Goal: Task Accomplishment & Management: Complete application form

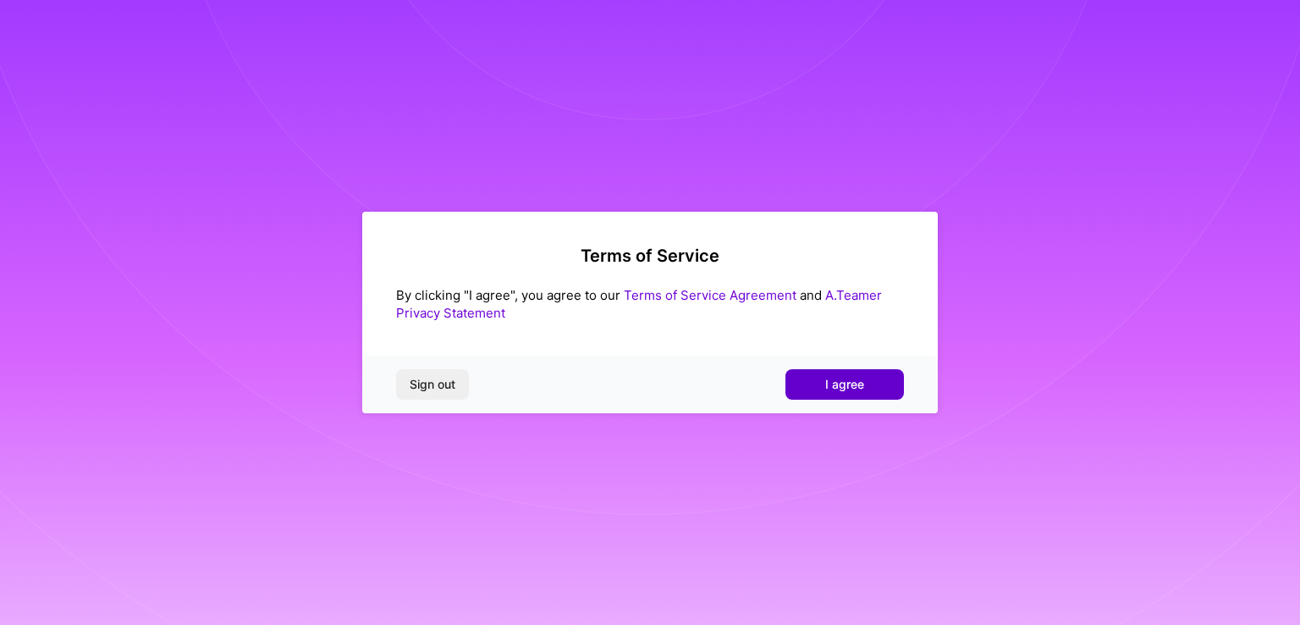
click at [826, 380] on span "I agree" at bounding box center [844, 384] width 39 height 17
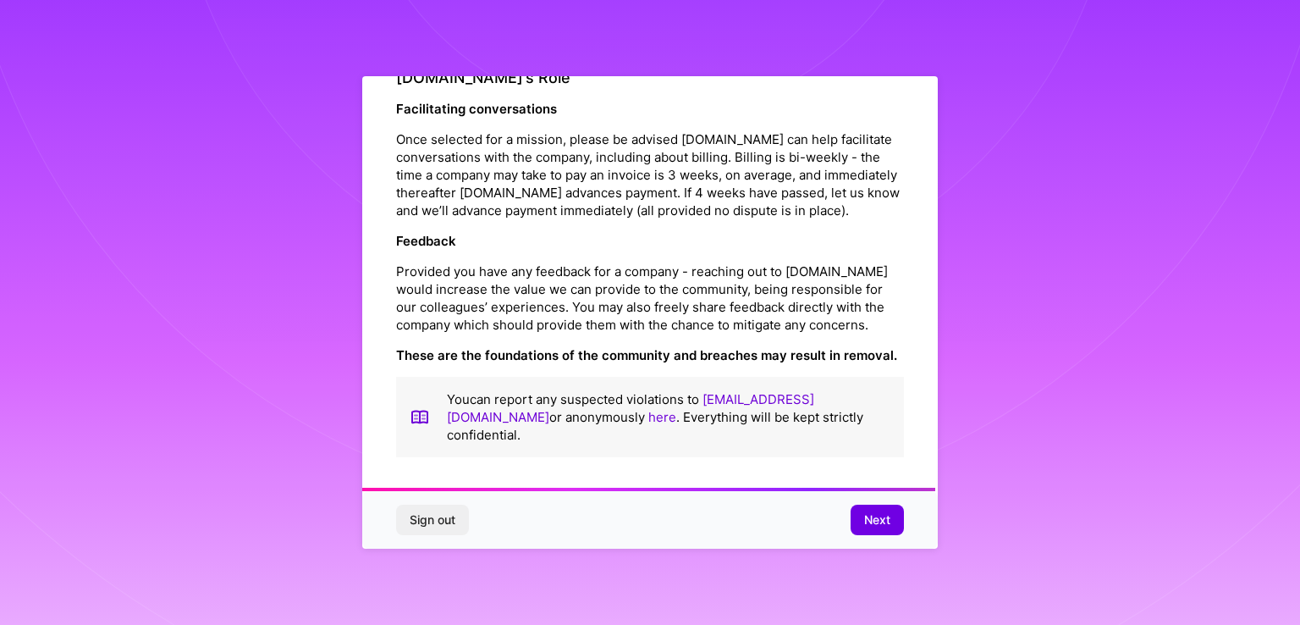
scroll to position [1926, 0]
click at [875, 517] on span "Next" at bounding box center [877, 519] width 26 height 17
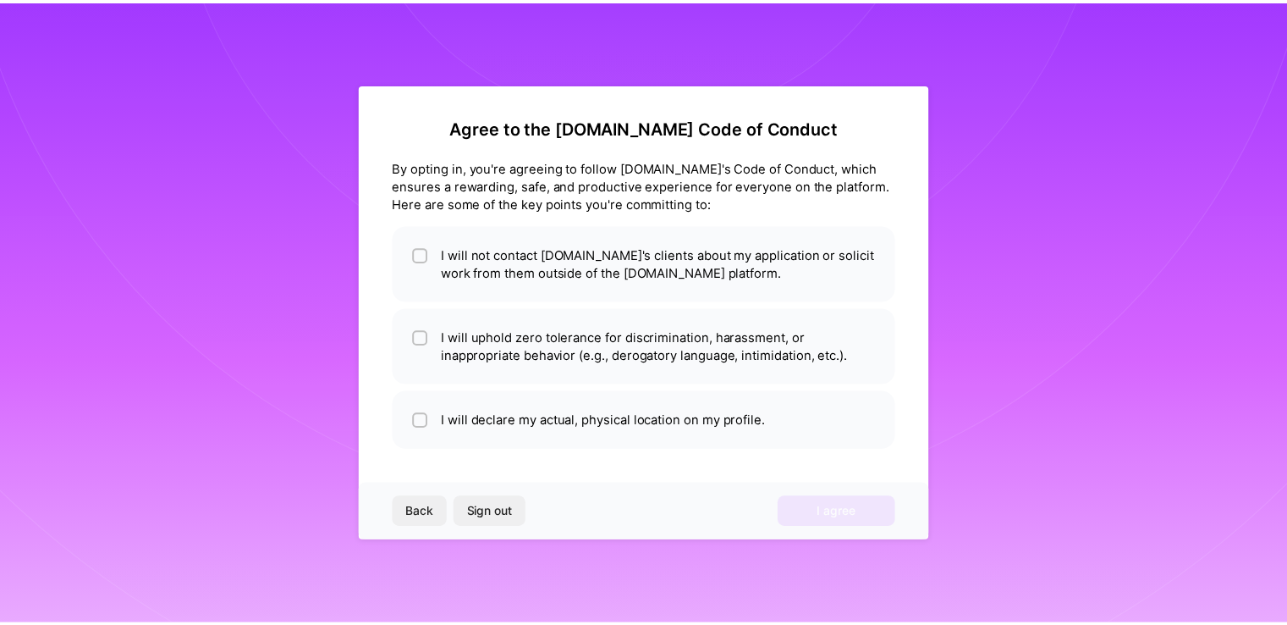
scroll to position [0, 0]
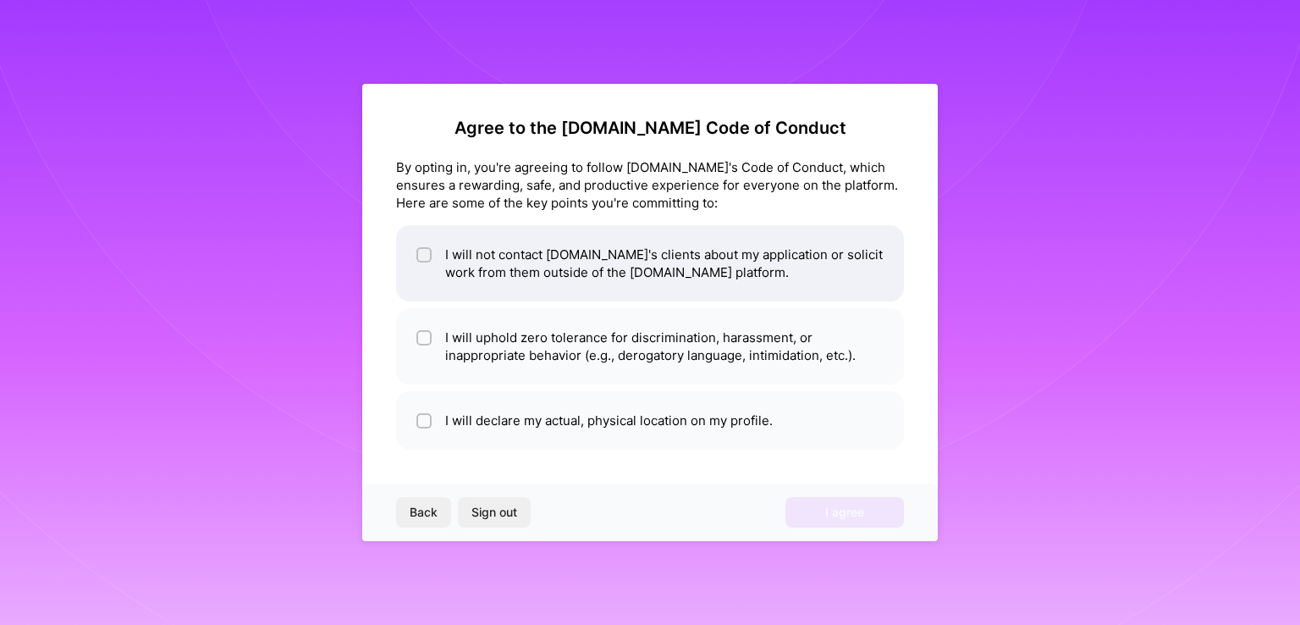
click at [424, 258] on input "checkbox" at bounding box center [426, 256] width 12 height 12
checkbox input "true"
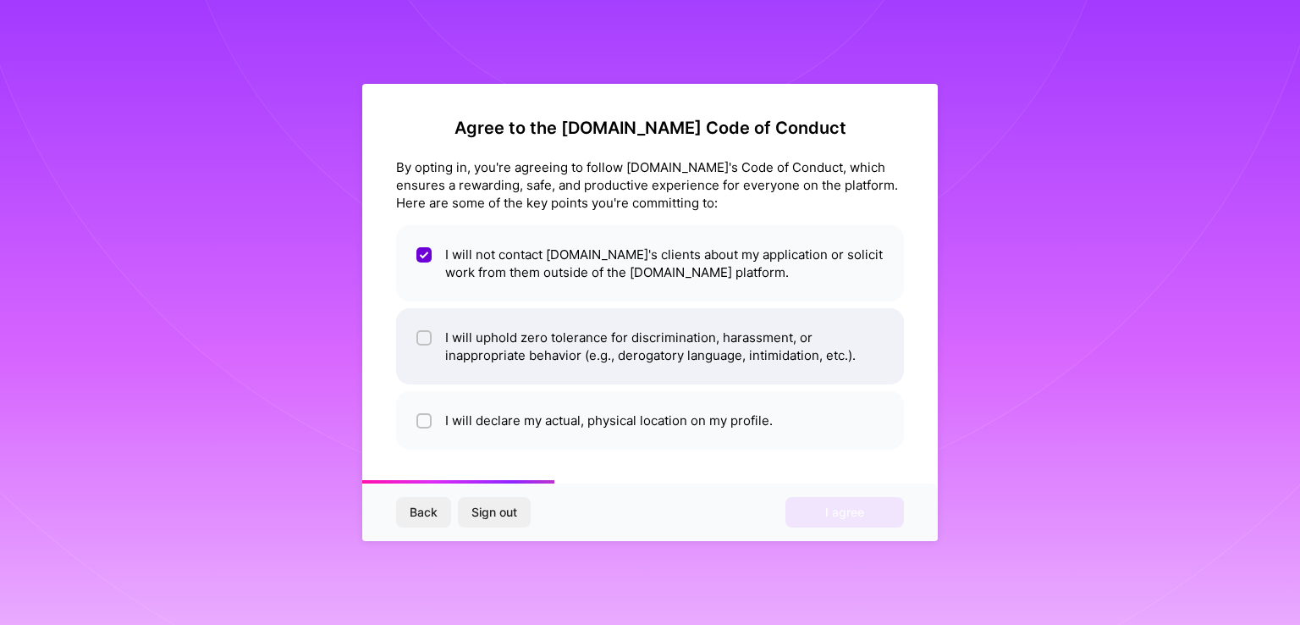
click at [423, 339] on input "checkbox" at bounding box center [426, 339] width 12 height 12
checkbox input "true"
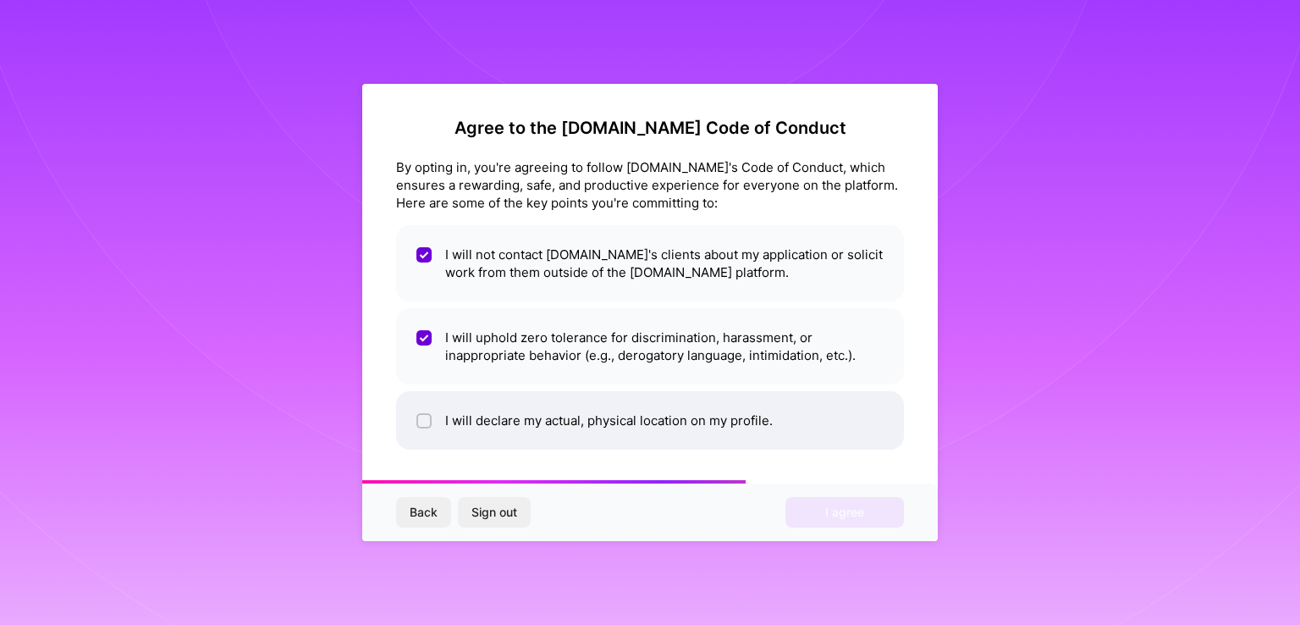
click at [418, 413] on div at bounding box center [423, 420] width 15 height 15
checkbox input "true"
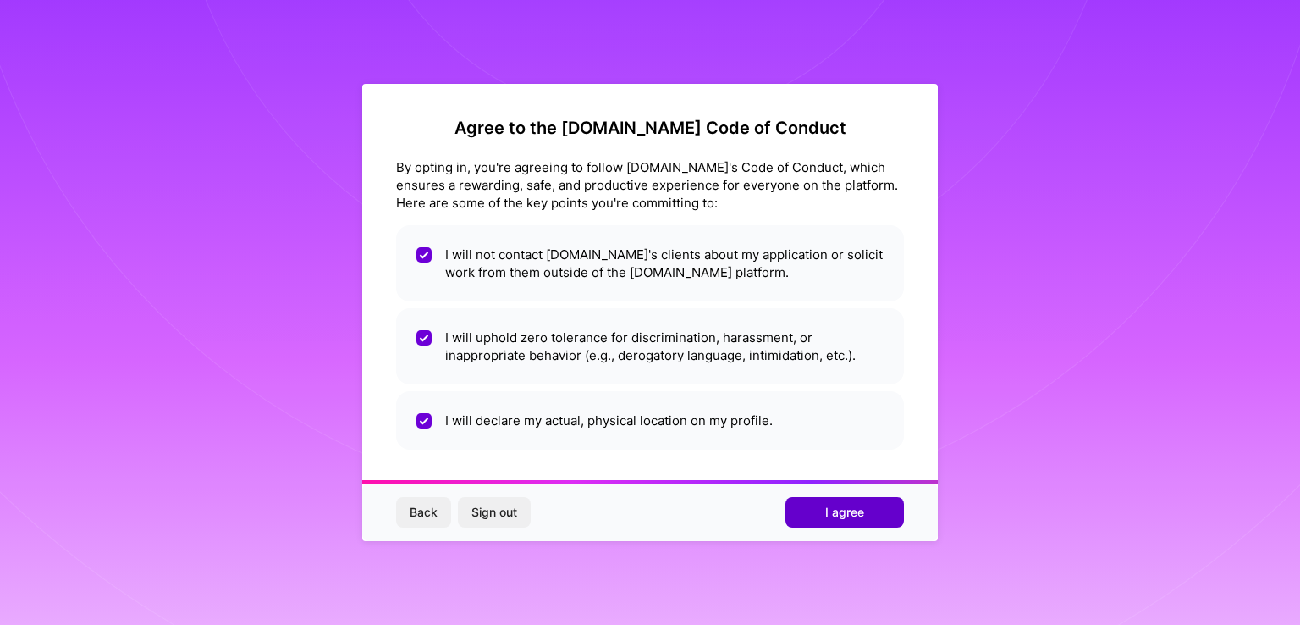
click at [831, 518] on span "I agree" at bounding box center [844, 512] width 39 height 17
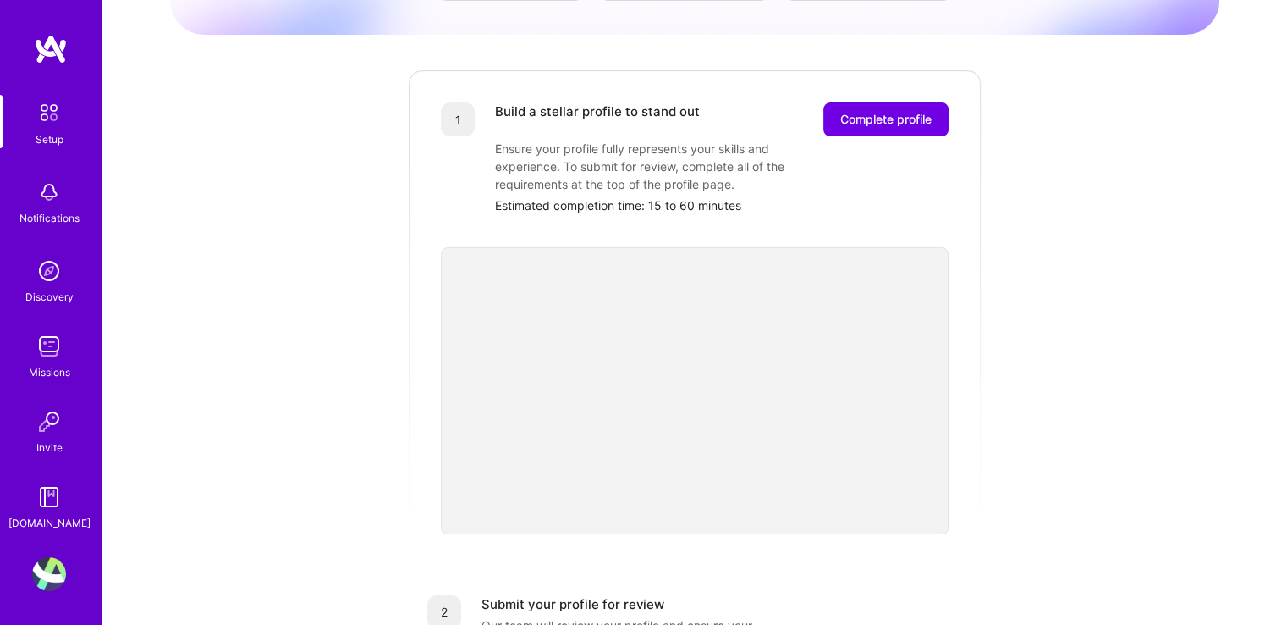
scroll to position [187, 0]
